Goal: Complete application form

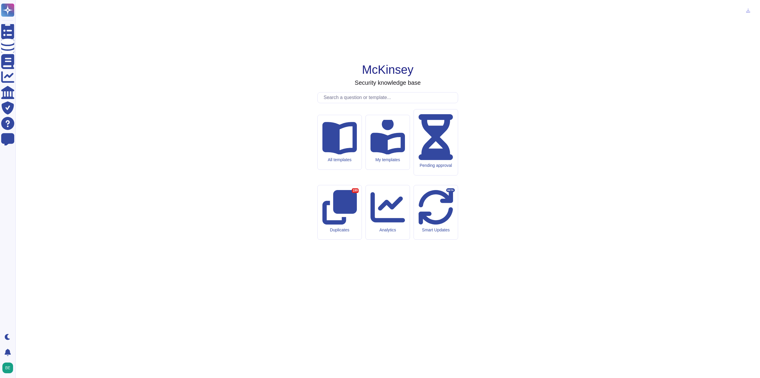
click at [340, 103] on input "text" at bounding box center [389, 97] width 137 height 10
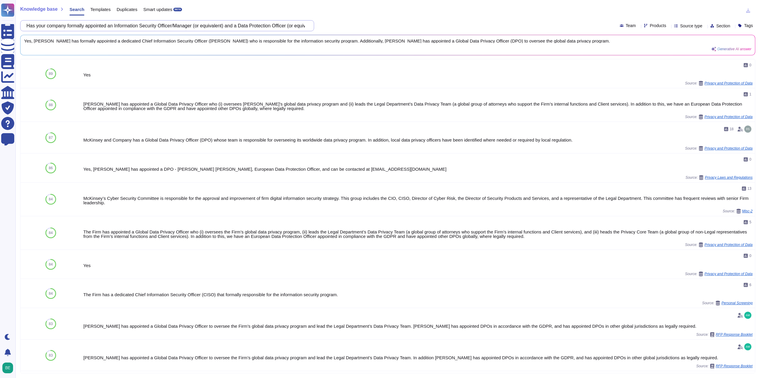
click at [290, 22] on input "Has your company formally appointed an Information Security Officer/Manager (or…" at bounding box center [165, 25] width 285 height 10
drag, startPoint x: 318, startPoint y: 25, endPoint x: 347, endPoint y: 27, distance: 29.5
click at [347, 27] on div "Has your company formally appointed an Information Security Officer/Manager (or…" at bounding box center [387, 25] width 735 height 11
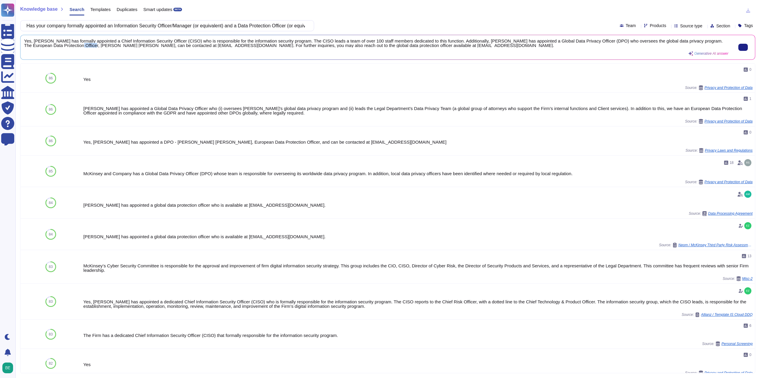
scroll to position [1, 0]
drag, startPoint x: 61, startPoint y: 45, endPoint x: 120, endPoint y: 48, distance: 59.4
click at [120, 48] on div "Yes, [PERSON_NAME] has formally appointed a Chief Information Security Officer …" at bounding box center [376, 47] width 705 height 17
drag, startPoint x: 684, startPoint y: 41, endPoint x: 192, endPoint y: 53, distance: 492.6
click at [192, 53] on div "Yes, [PERSON_NAME] has formally appointed a Chief Information Security Officer …" at bounding box center [376, 47] width 705 height 17
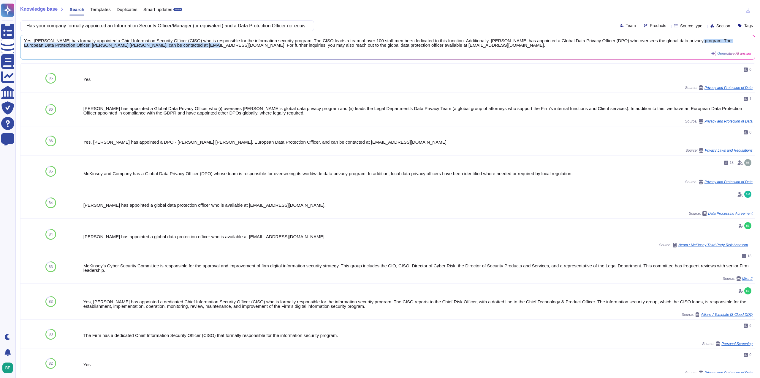
copy span "The European Data Protection Officer, [PERSON_NAME] [PERSON_NAME], can be conta…"
click at [142, 23] on input "Has your company formally appointed an Information Security Officer/Manager (or…" at bounding box center [165, 25] width 285 height 10
paste input "Does your company or any of your suppliers qualify as an ‘electronic communicat…"
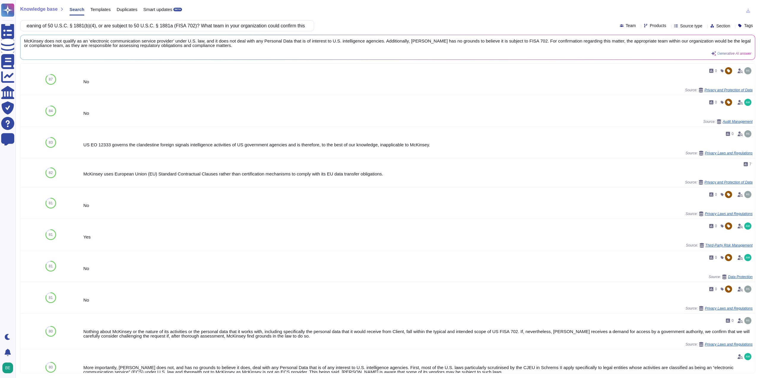
scroll to position [0, 0]
click at [165, 26] on input "Does your company or any of your suppliers qualify as an ‘electronic communicat…" at bounding box center [165, 25] width 285 height 10
paste input "have processes and procedures in place to enable [PERSON_NAME] to respond to, a…"
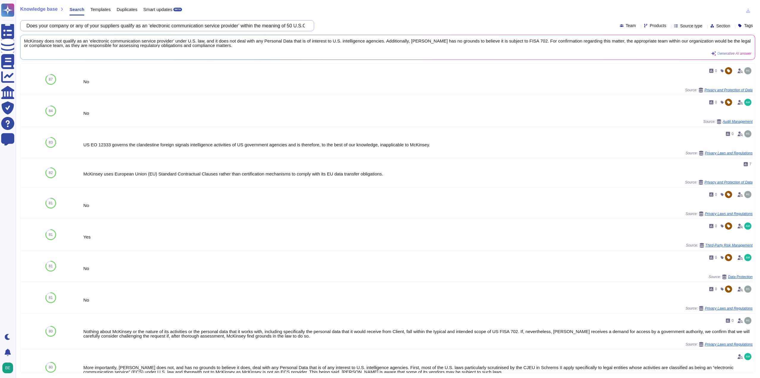
scroll to position [0, 105]
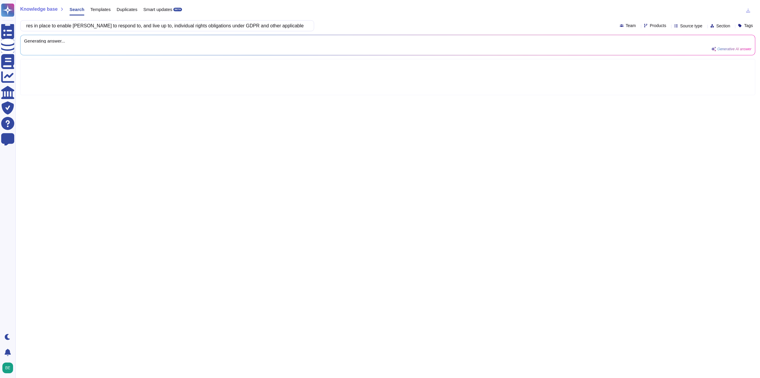
type input "Does your company have processes and procedures in place to enable [PERSON_NAME…"
